Goal: Information Seeking & Learning: Understand process/instructions

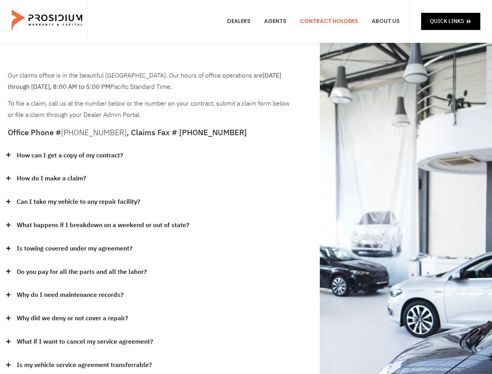
click at [246, 187] on div "How do I make a claim?" at bounding box center [149, 178] width 283 height 23
click at [149, 156] on div "How can I get a copy of my contract?" at bounding box center [149, 155] width 283 height 23
click at [69, 155] on link "How can I get a copy of my contract?" at bounding box center [70, 155] width 106 height 11
click at [149, 179] on div "How do I make a claim?" at bounding box center [149, 178] width 283 height 23
click at [51, 178] on link "How do I make a claim?" at bounding box center [51, 178] width 69 height 11
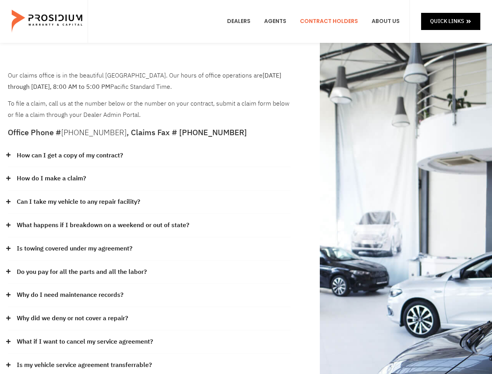
click at [149, 202] on div "Can I take my vehicle to any repair facility?" at bounding box center [149, 202] width 283 height 23
click at [79, 202] on link "Can I take my vehicle to any repair facility?" at bounding box center [79, 201] width 124 height 11
click at [149, 226] on link "What happens if I breakdown on a weekend or out of state?" at bounding box center [103, 225] width 173 height 11
click at [102, 225] on link "What happens if I breakdown on a weekend or out of state?" at bounding box center [103, 225] width 173 height 11
click at [149, 249] on div "Is towing covered under my agreement?" at bounding box center [149, 248] width 283 height 23
